Goal: Task Accomplishment & Management: Use online tool/utility

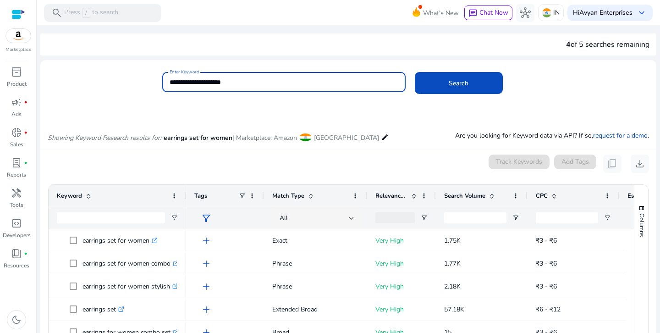
click at [242, 84] on input "**********" at bounding box center [284, 82] width 229 height 10
type input "*"
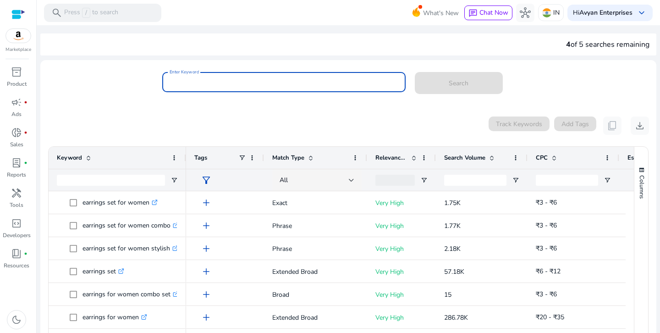
paste input "**********"
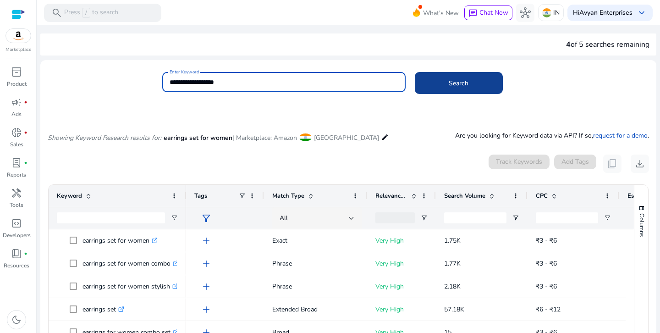
type input "**********"
click at [459, 86] on span "Search" at bounding box center [459, 83] width 20 height 10
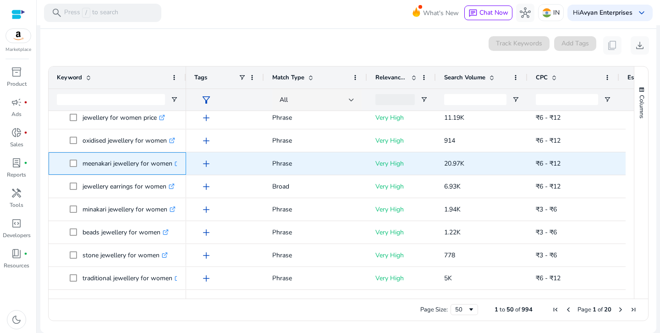
drag, startPoint x: 79, startPoint y: 164, endPoint x: 176, endPoint y: 168, distance: 96.3
click at [176, 168] on span "meenakari jewellery for women .st0{fill:#2c8af8}" at bounding box center [124, 163] width 108 height 19
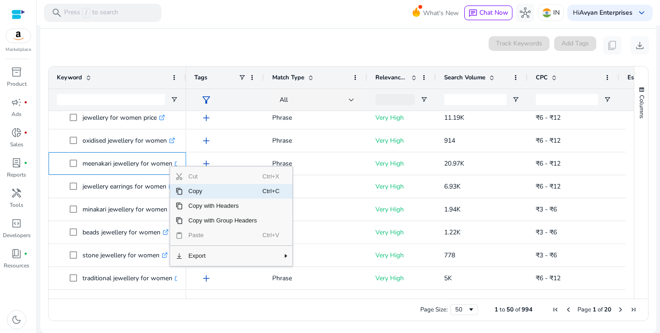
click at [185, 188] on span "Copy" at bounding box center [223, 191] width 80 height 15
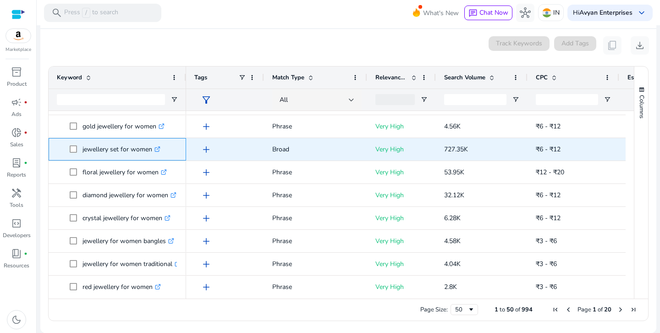
drag, startPoint x: 82, startPoint y: 148, endPoint x: 145, endPoint y: 155, distance: 64.1
click at [147, 159] on div "jewellery set for women .st0{fill:#2c8af8}" at bounding box center [117, 149] width 121 height 22
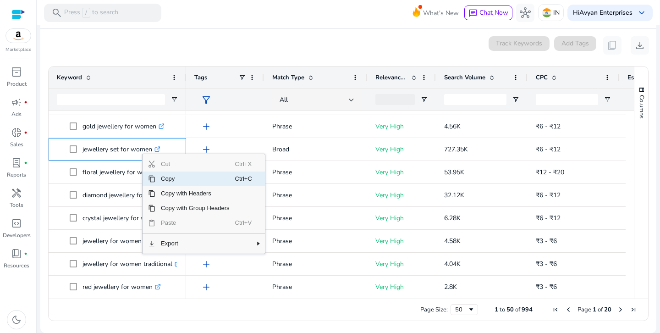
click at [166, 178] on span "Copy" at bounding box center [195, 178] width 80 height 15
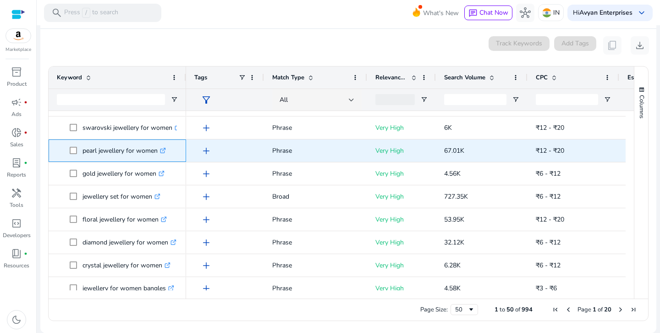
drag, startPoint x: 79, startPoint y: 151, endPoint x: 153, endPoint y: 160, distance: 73.9
click at [153, 160] on div "pearl jewellery for women .st0{fill:#2c8af8}" at bounding box center [117, 151] width 121 height 22
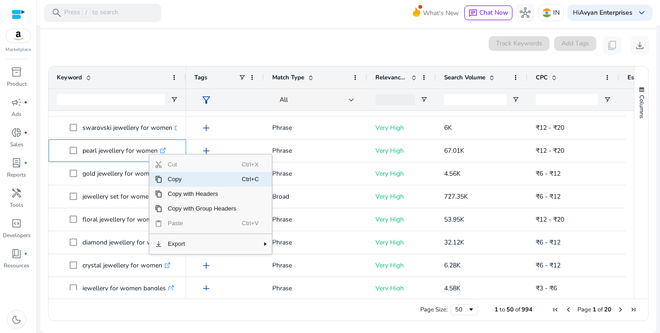
click at [170, 180] on span "Copy" at bounding box center [202, 179] width 80 height 15
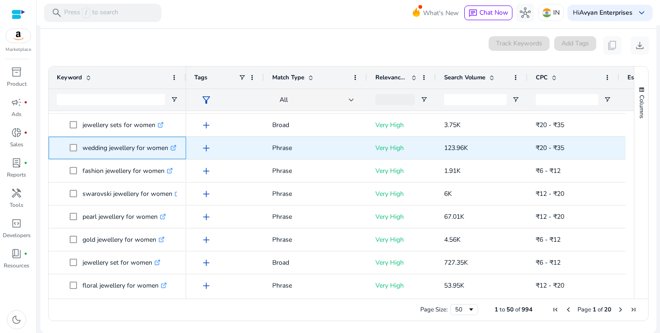
drag, startPoint x: 81, startPoint y: 148, endPoint x: 168, endPoint y: 155, distance: 86.9
click at [168, 155] on span "wedding jewellery for women .st0{fill:#2c8af8}" at bounding box center [124, 147] width 108 height 19
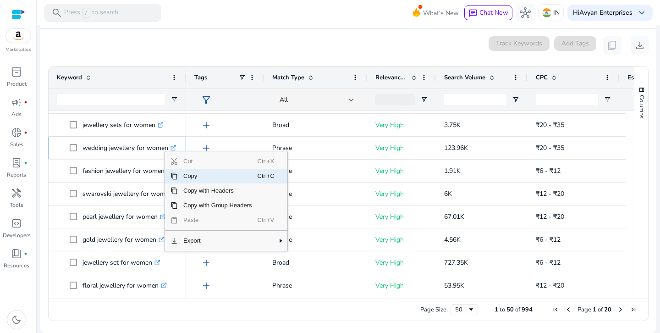
click at [192, 177] on span "Copy" at bounding box center [218, 176] width 80 height 15
